Goal: Find specific page/section: Find specific page/section

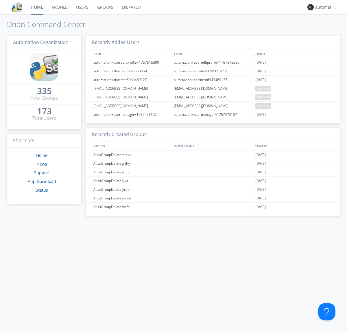
click at [131, 7] on link "Dispatch" at bounding box center [132, 7] width 28 height 14
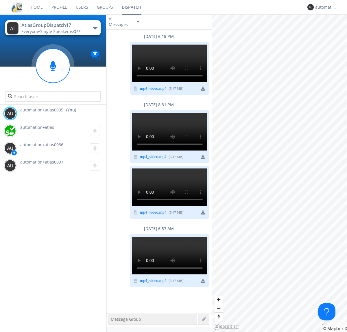
click at [95, 28] on div "button" at bounding box center [95, 28] width 5 height 2
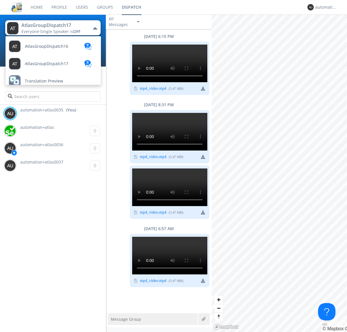
click at [46, 46] on span "AtlasGroupDispatch16" at bounding box center [46, 46] width 43 height 4
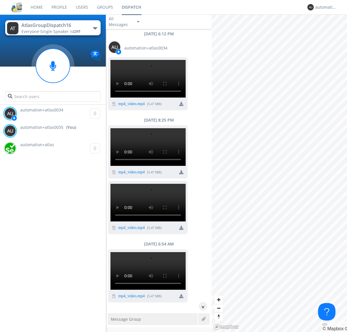
scroll to position [198, 0]
click at [201, 306] on div "^" at bounding box center [203, 306] width 9 height 9
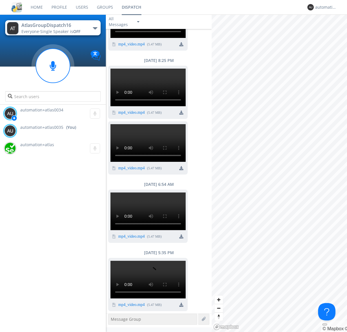
scroll to position [543, 0]
click at [325, 7] on div "automation+atlas0035" at bounding box center [326, 7] width 22 height 6
